Goal: Use online tool/utility

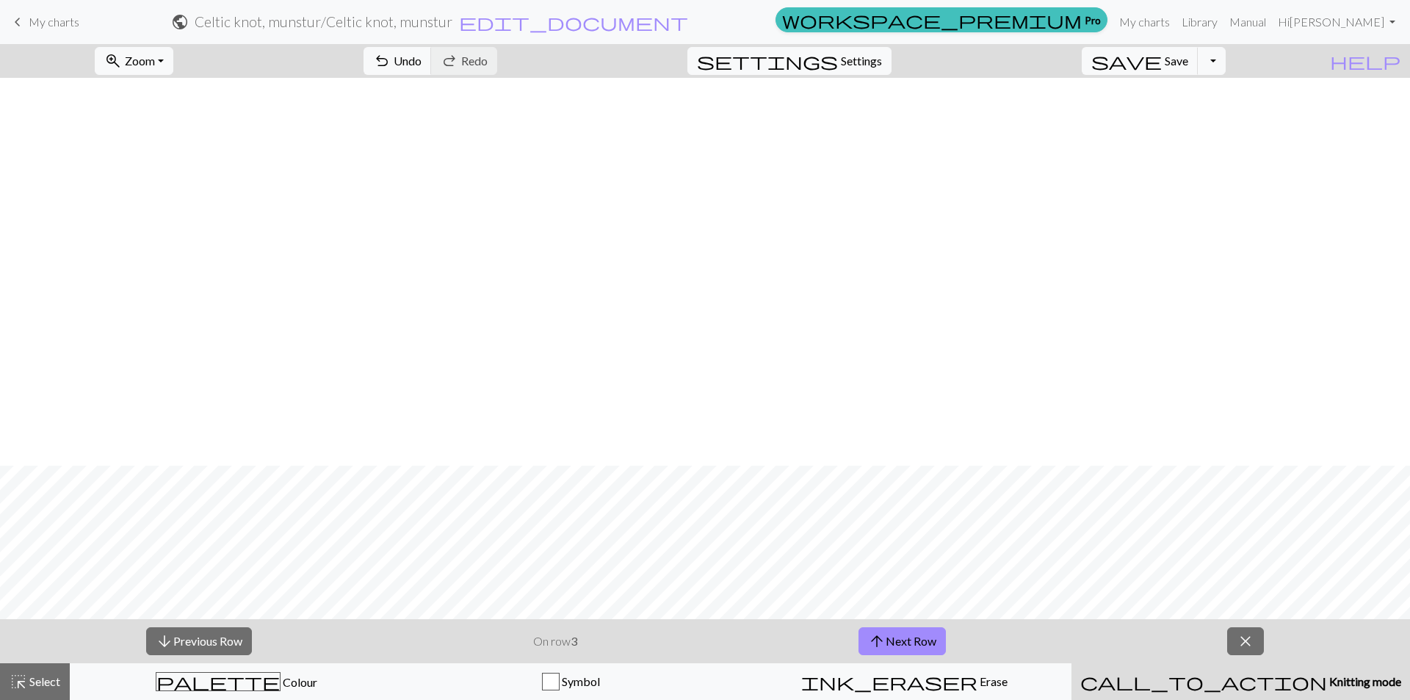
scroll to position [388, 0]
click at [890, 636] on button "arrow_upward Next Row" at bounding box center [902, 641] width 87 height 28
click at [212, 638] on button "arrow_downward Previous Row" at bounding box center [199, 641] width 106 height 28
click at [173, 60] on button "zoom_in Zoom Zoom" at bounding box center [134, 61] width 79 height 28
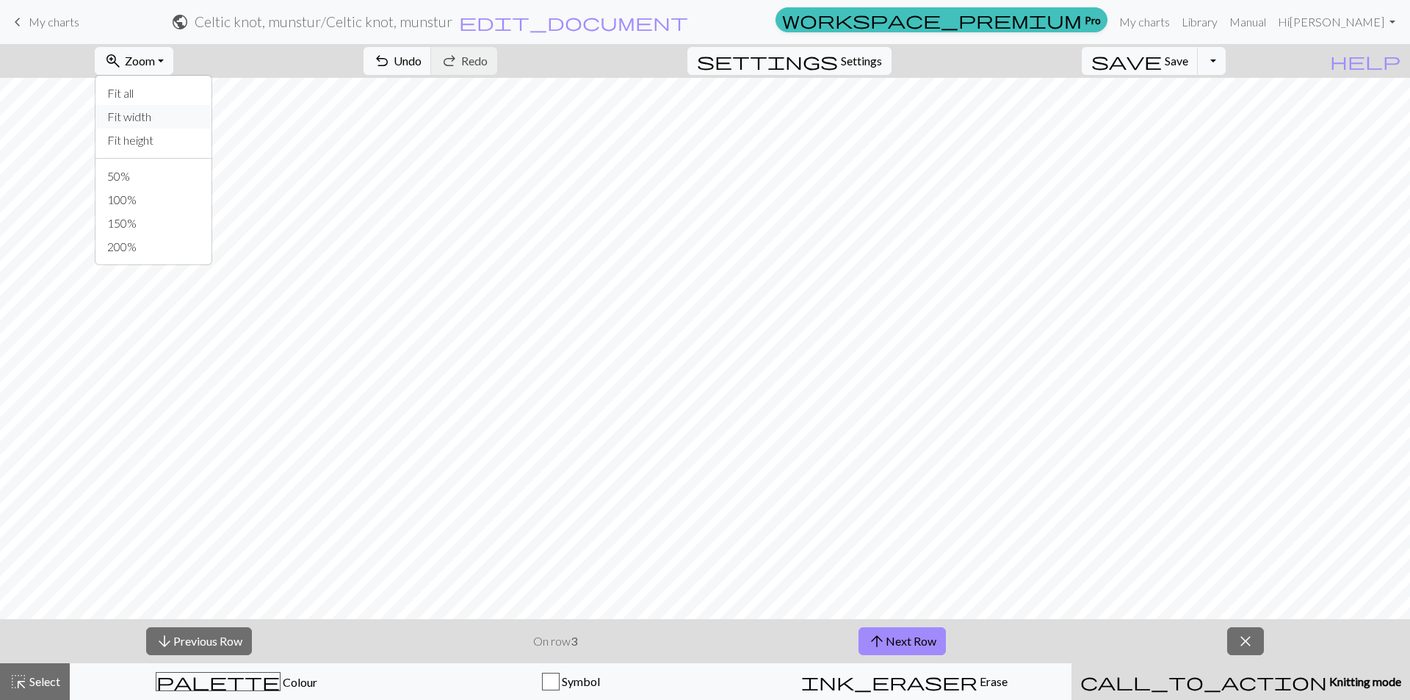
click at [187, 122] on button "Fit width" at bounding box center [153, 117] width 116 height 24
click at [173, 59] on button "zoom_in Zoom Zoom" at bounding box center [134, 61] width 79 height 28
click at [188, 140] on button "Fit height" at bounding box center [153, 141] width 116 height 24
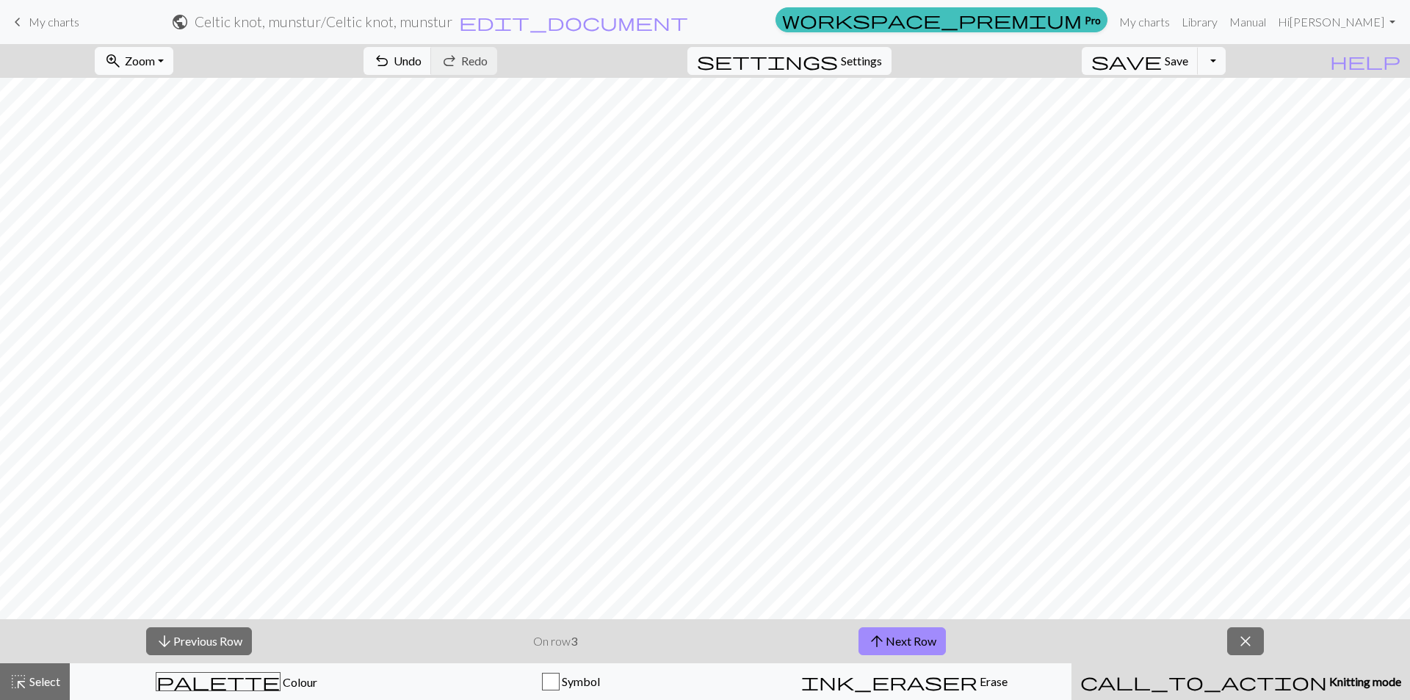
click at [173, 62] on button "zoom_in Zoom Zoom" at bounding box center [134, 61] width 79 height 28
click at [183, 99] on button "Fit all" at bounding box center [153, 94] width 116 height 24
click at [173, 62] on button "zoom_in Zoom Zoom" at bounding box center [134, 61] width 79 height 28
click at [179, 123] on button "Fit width" at bounding box center [153, 117] width 116 height 24
